Goal: Transaction & Acquisition: Download file/media

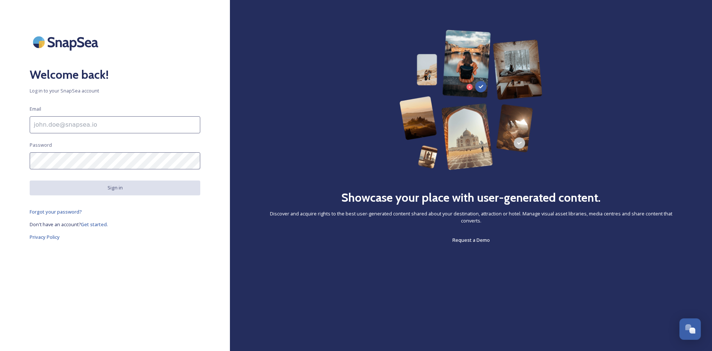
type input "[EMAIL_ADDRESS][DOMAIN_NAME]"
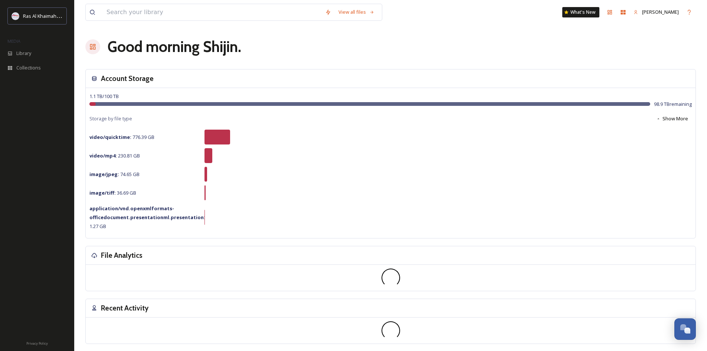
click at [17, 56] on span "Library" at bounding box center [23, 53] width 15 height 7
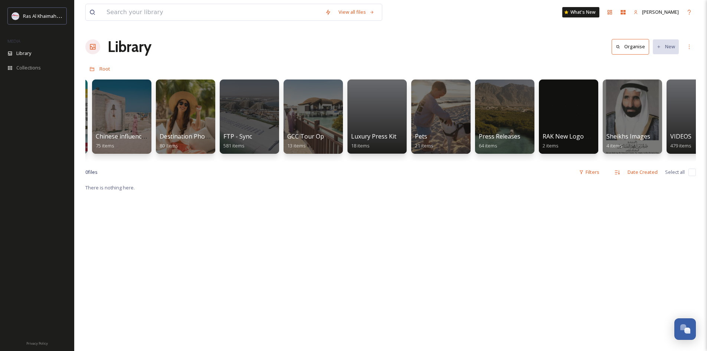
scroll to position [0, 1112]
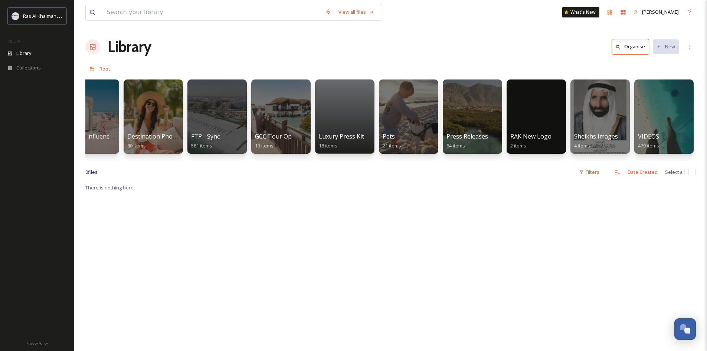
click at [527, 105] on div at bounding box center [535, 116] width 59 height 74
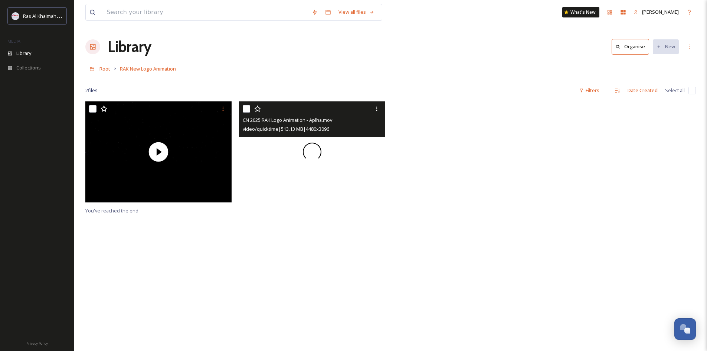
click at [315, 153] on span at bounding box center [312, 151] width 19 height 19
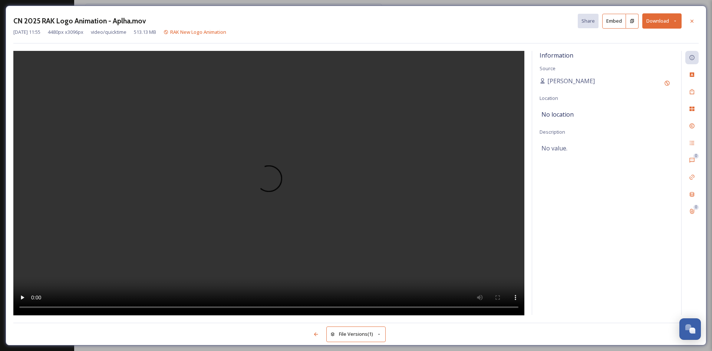
click at [690, 21] on icon at bounding box center [692, 21] width 6 height 6
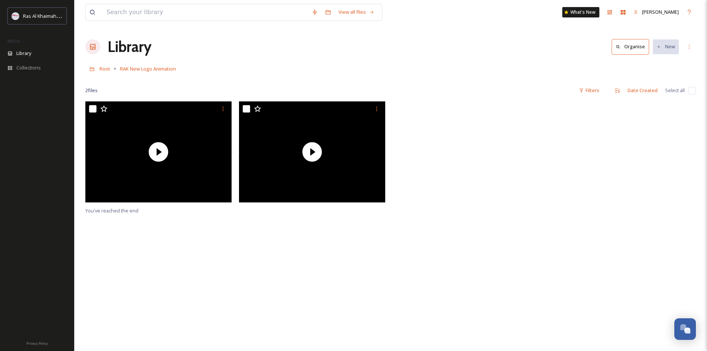
click at [109, 68] on span "Root" at bounding box center [104, 68] width 11 height 7
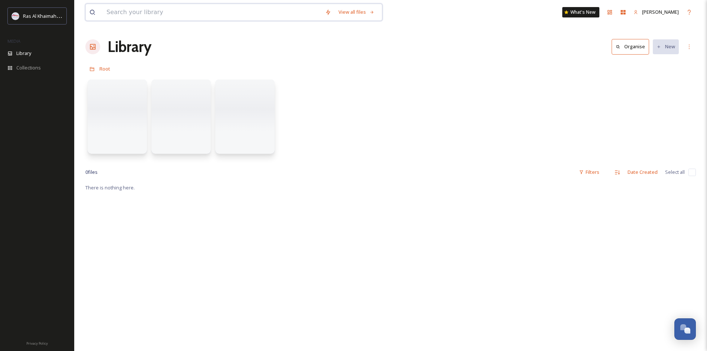
click at [214, 6] on input at bounding box center [212, 12] width 218 height 16
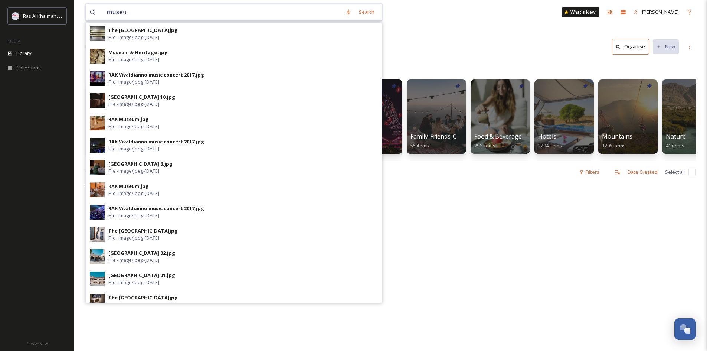
type input "museum"
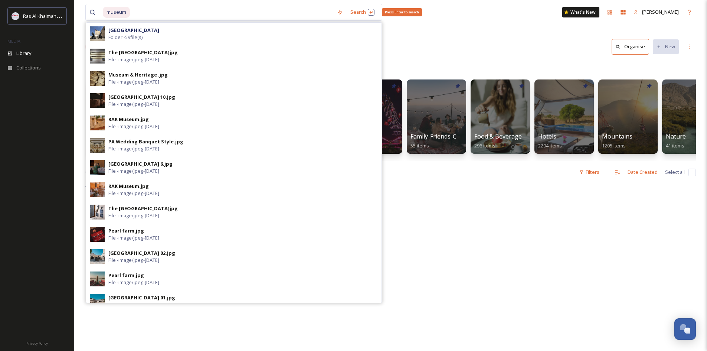
click at [353, 15] on div "Search Press Enter to search" at bounding box center [362, 12] width 32 height 14
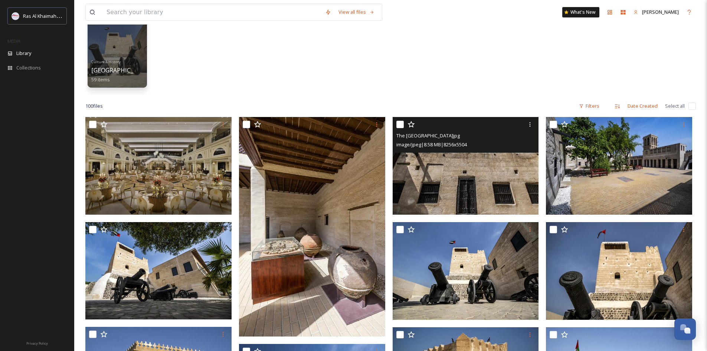
scroll to position [37, 0]
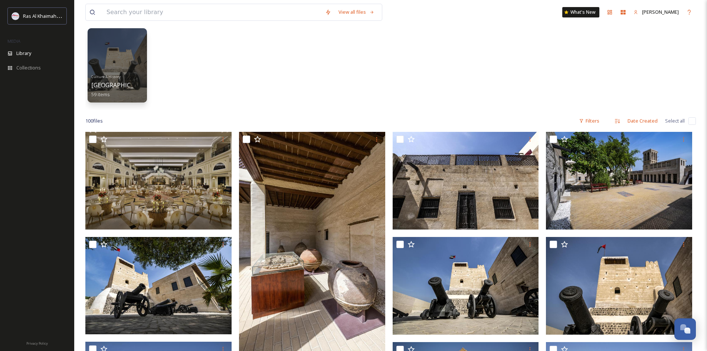
click at [89, 85] on div at bounding box center [117, 65] width 59 height 74
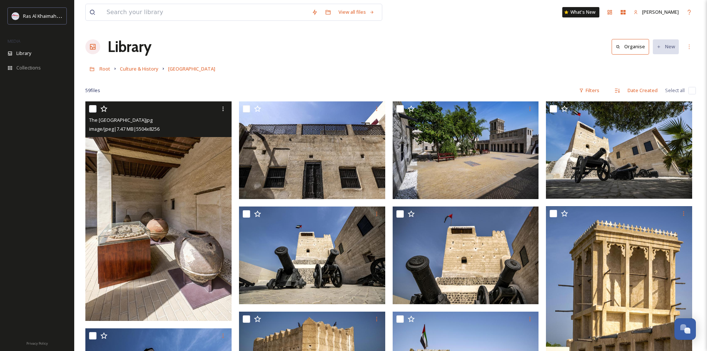
click at [95, 107] on input "checkbox" at bounding box center [92, 108] width 7 height 7
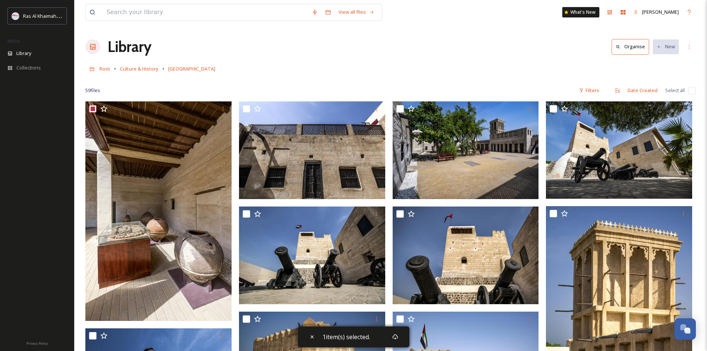
click at [679, 89] on span "Select all" at bounding box center [675, 90] width 20 height 7
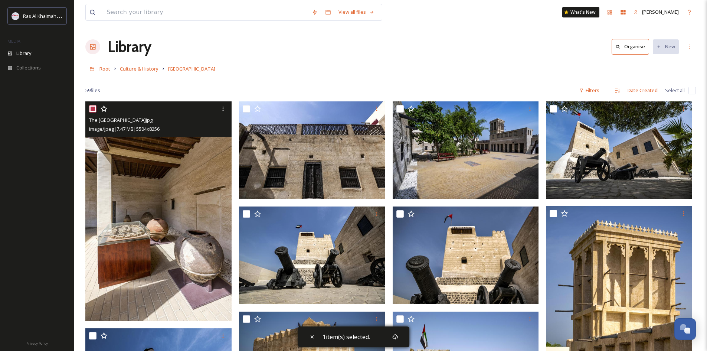
click at [95, 109] on input "checkbox" at bounding box center [92, 108] width 7 height 7
checkbox input "false"
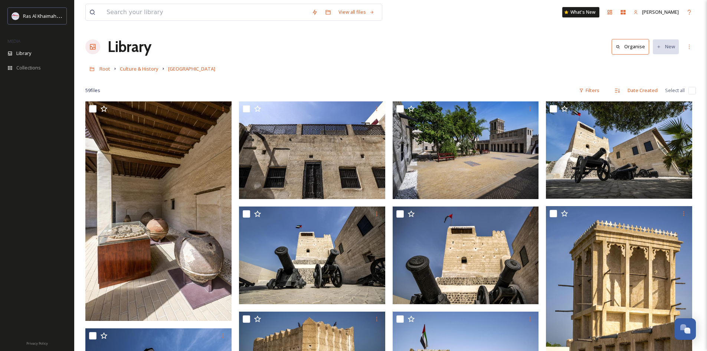
click at [181, 66] on span "[GEOGRAPHIC_DATA]" at bounding box center [191, 68] width 47 height 7
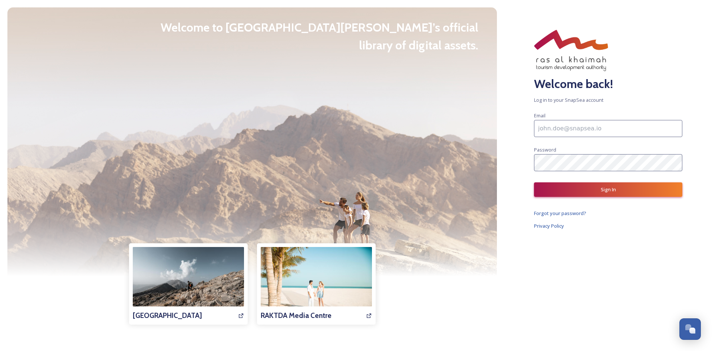
type input "[EMAIL_ADDRESS][DOMAIN_NAME]"
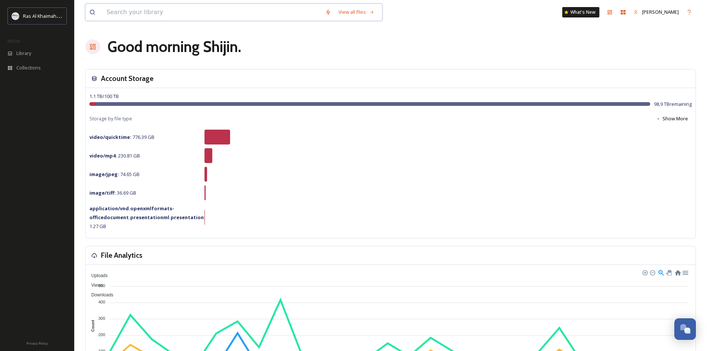
click at [246, 7] on input at bounding box center [212, 12] width 218 height 16
type input "r"
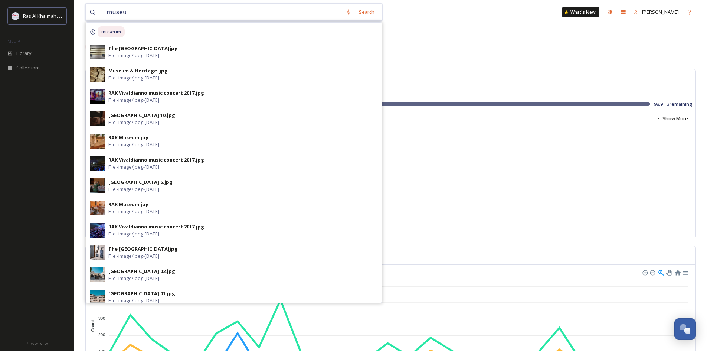
type input "museum"
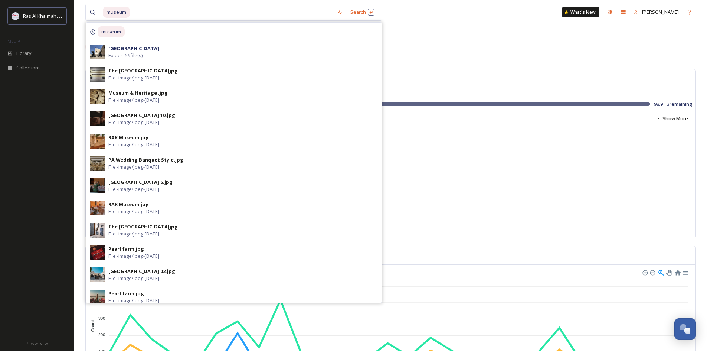
click at [153, 52] on div "[GEOGRAPHIC_DATA] Folder - 59 file(s)" at bounding box center [242, 52] width 269 height 14
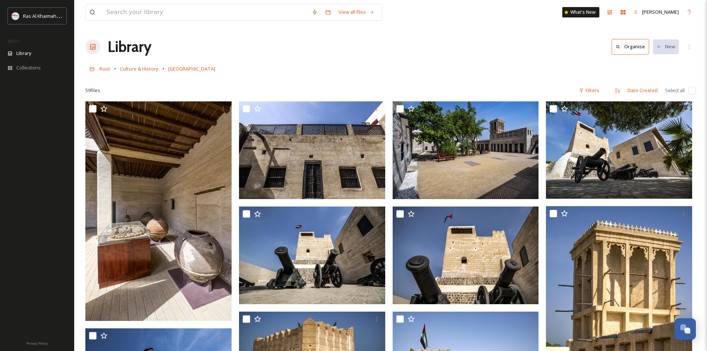
click at [201, 67] on span "[GEOGRAPHIC_DATA]" at bounding box center [191, 68] width 47 height 7
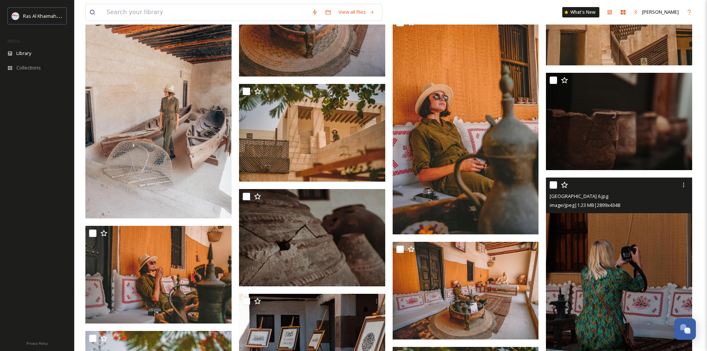
scroll to position [1669, 0]
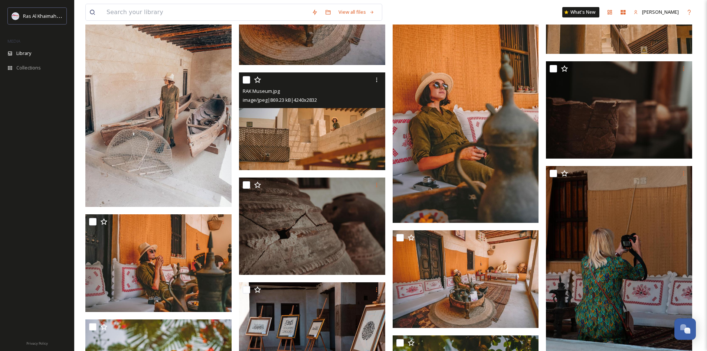
click at [377, 76] on div at bounding box center [376, 79] width 13 height 13
click at [362, 111] on span "Download" at bounding box center [367, 110] width 23 height 7
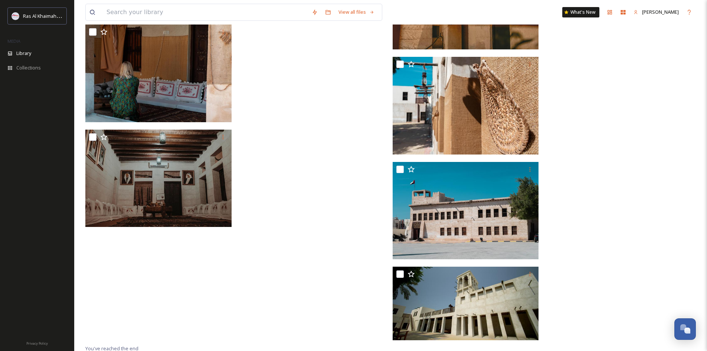
scroll to position [2175, 0]
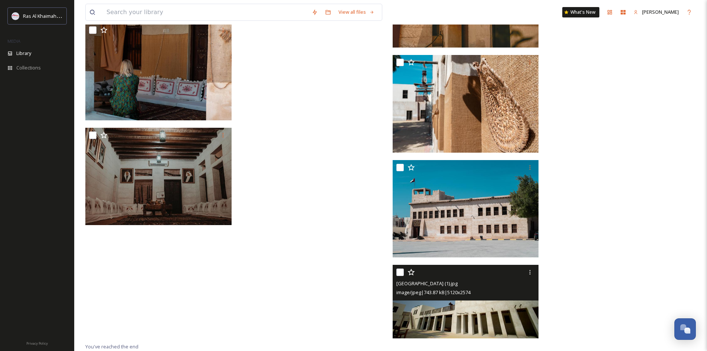
click at [527, 272] on icon at bounding box center [530, 272] width 6 height 6
click at [514, 304] on span "Download" at bounding box center [521, 302] width 23 height 7
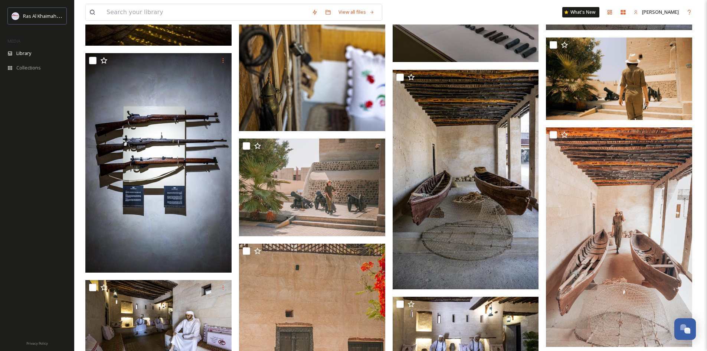
scroll to position [1026, 0]
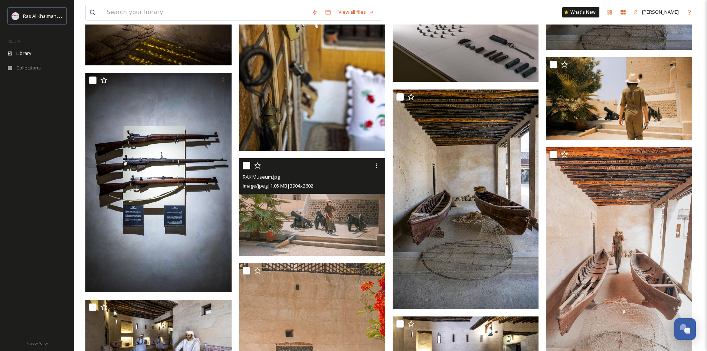
click at [381, 168] on div at bounding box center [376, 165] width 13 height 13
click at [366, 194] on span "Download" at bounding box center [367, 196] width 23 height 7
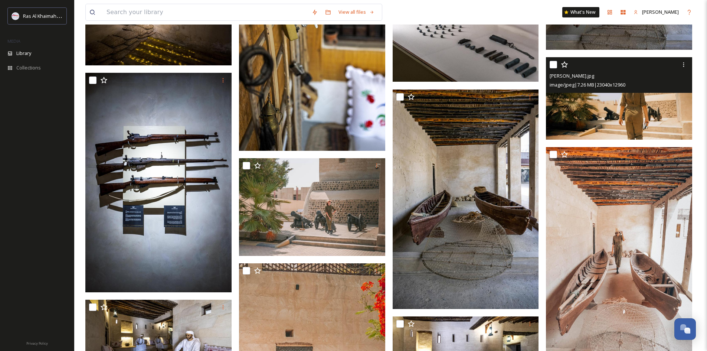
click at [684, 68] on icon at bounding box center [683, 65] width 6 height 6
click at [672, 90] on div "Download" at bounding box center [674, 95] width 30 height 14
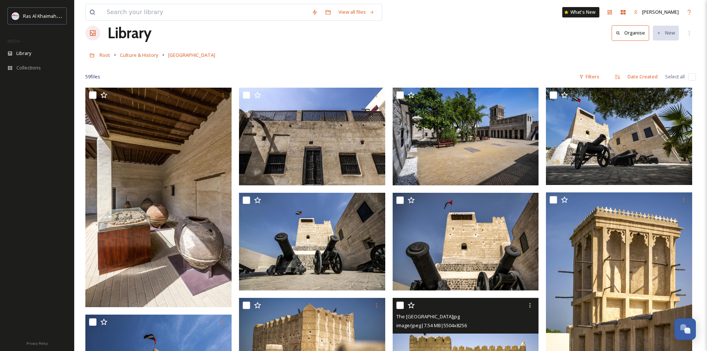
scroll to position [0, 0]
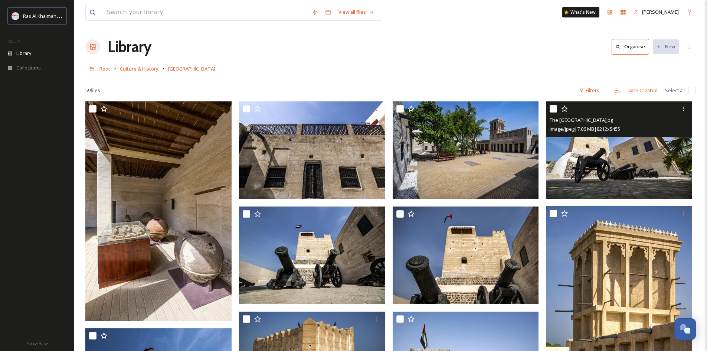
click at [680, 110] on div at bounding box center [683, 108] width 13 height 13
click at [664, 135] on div "Download" at bounding box center [674, 139] width 30 height 14
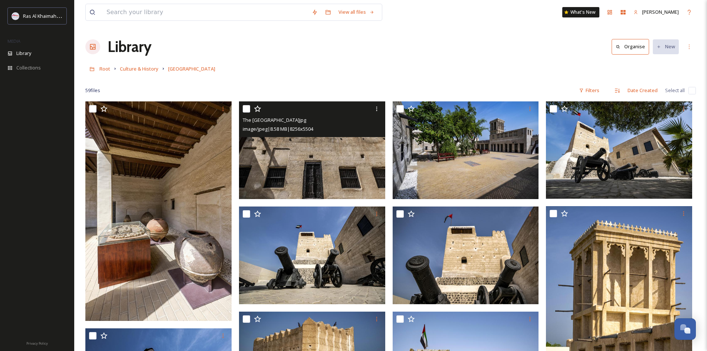
click at [376, 109] on icon at bounding box center [377, 109] width 6 height 6
click at [369, 134] on div "Download" at bounding box center [368, 139] width 30 height 14
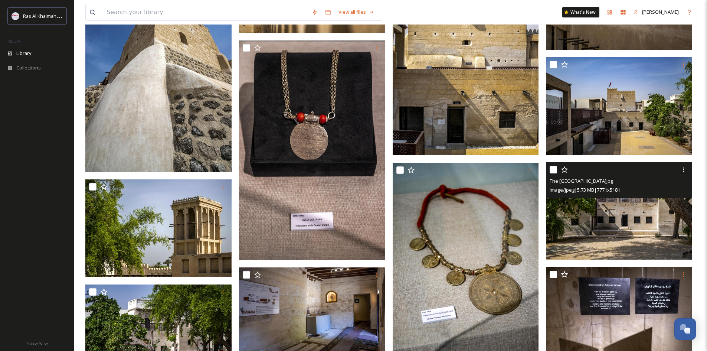
scroll to position [371, 0]
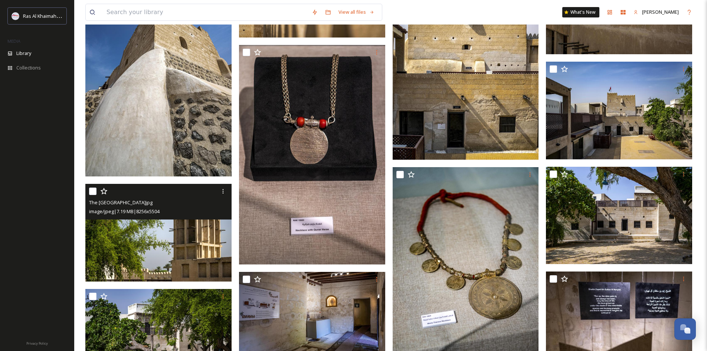
click at [224, 191] on icon at bounding box center [223, 191] width 6 height 6
click at [215, 225] on span "Download" at bounding box center [214, 221] width 23 height 7
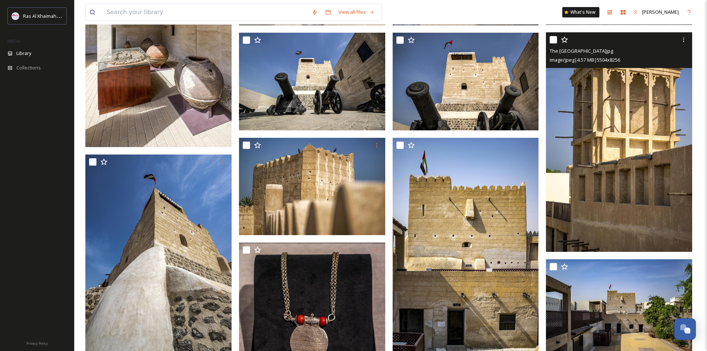
scroll to position [148, 0]
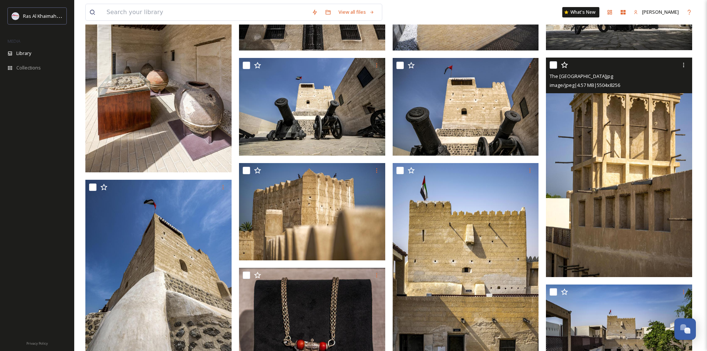
click at [685, 65] on icon at bounding box center [683, 65] width 6 height 6
click at [683, 95] on span "Download" at bounding box center [674, 95] width 23 height 7
